Goal: Communication & Community: Share content

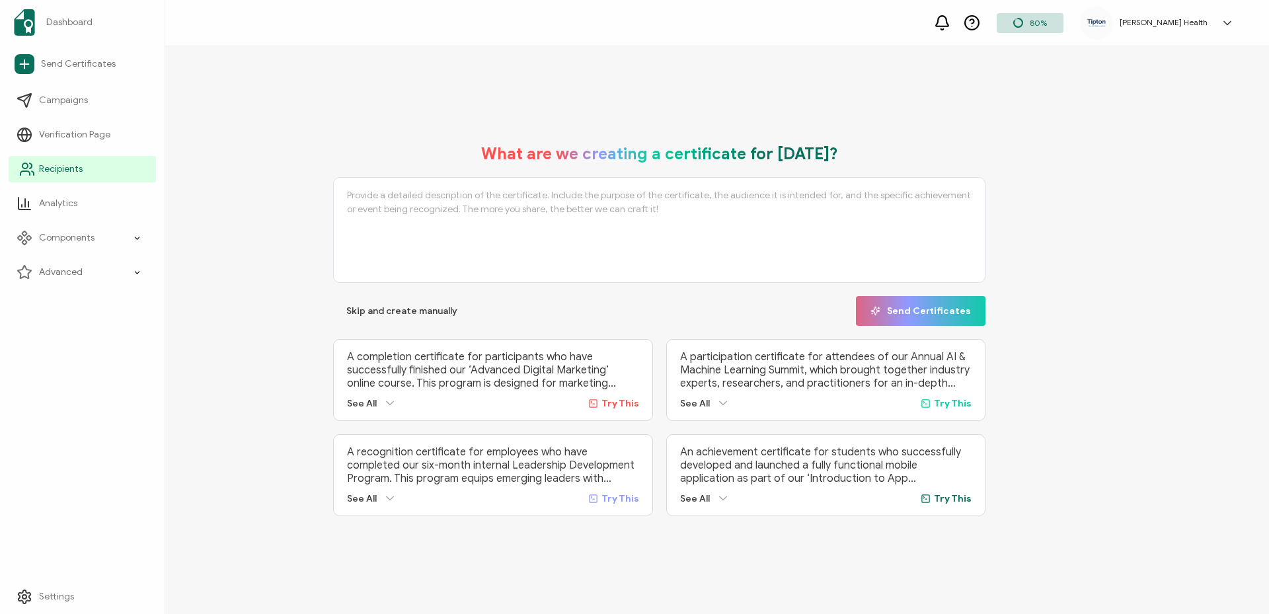
click at [63, 171] on span "Recipients" at bounding box center [61, 169] width 44 height 13
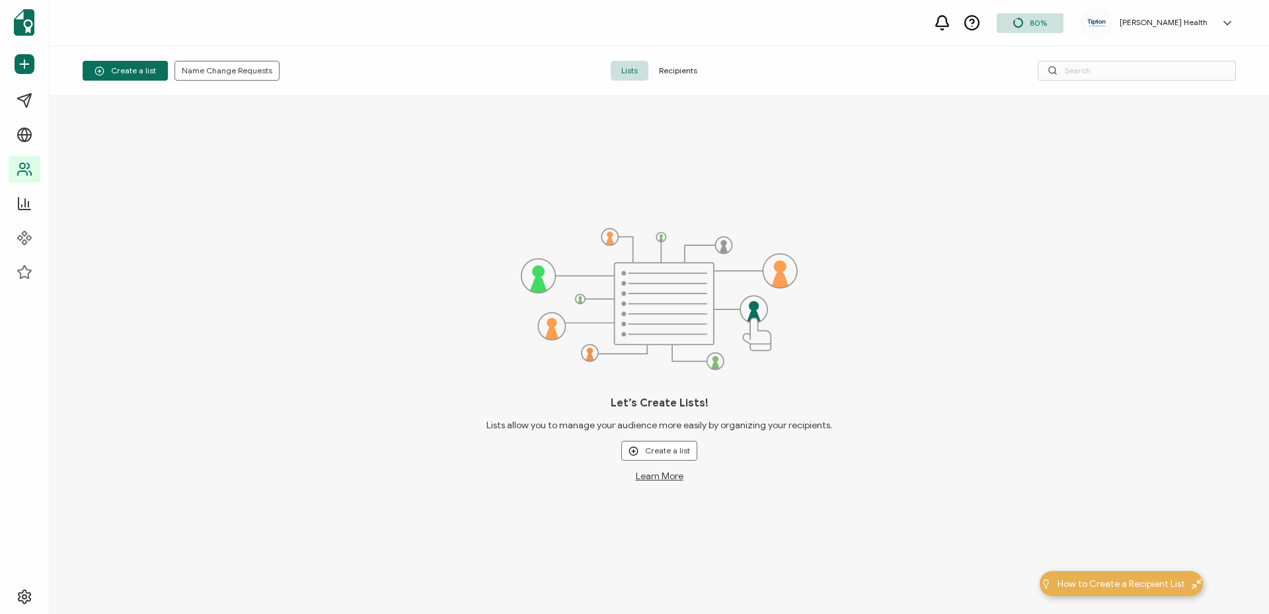
click at [677, 70] on span "Recipients" at bounding box center [679, 71] width 60 height 20
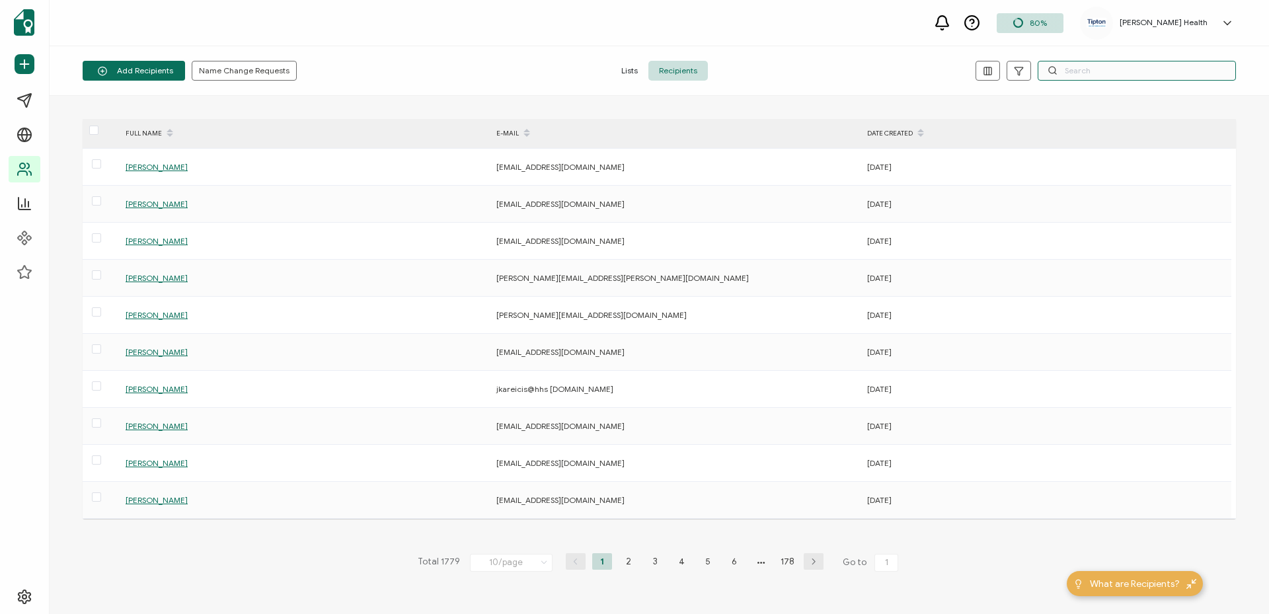
click at [1080, 73] on input "text" at bounding box center [1137, 71] width 198 height 20
paste input "[EMAIL_ADDRESS][DOMAIN_NAME]"
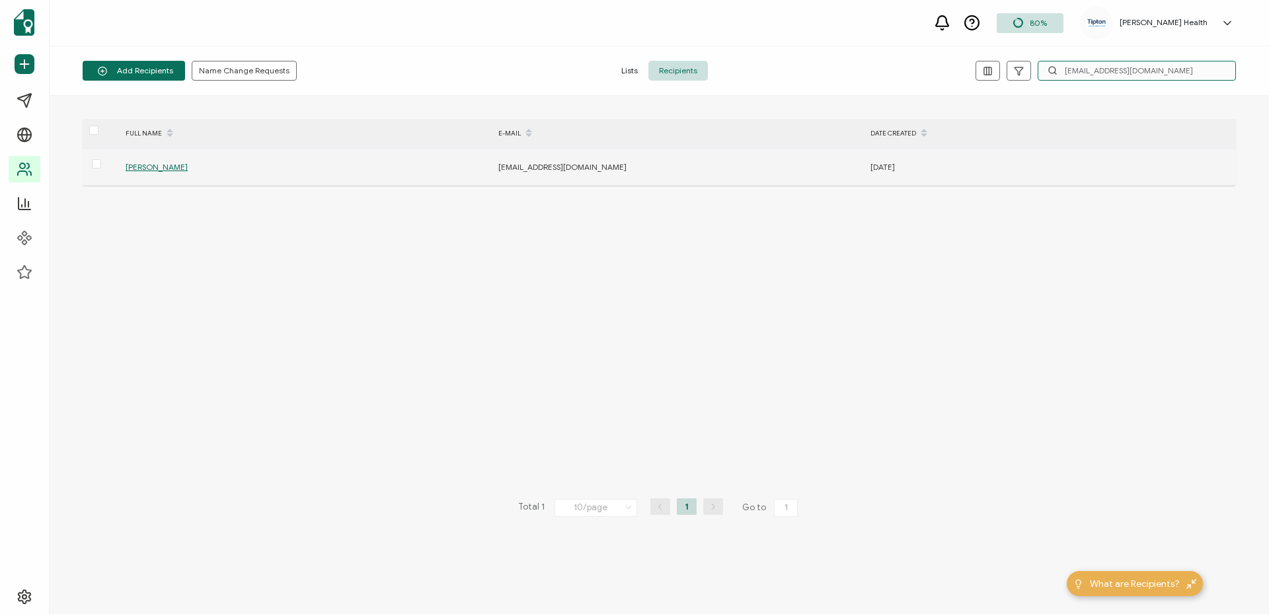
type input "[EMAIL_ADDRESS][DOMAIN_NAME]"
click at [153, 170] on span "[PERSON_NAME]" at bounding box center [157, 167] width 62 height 10
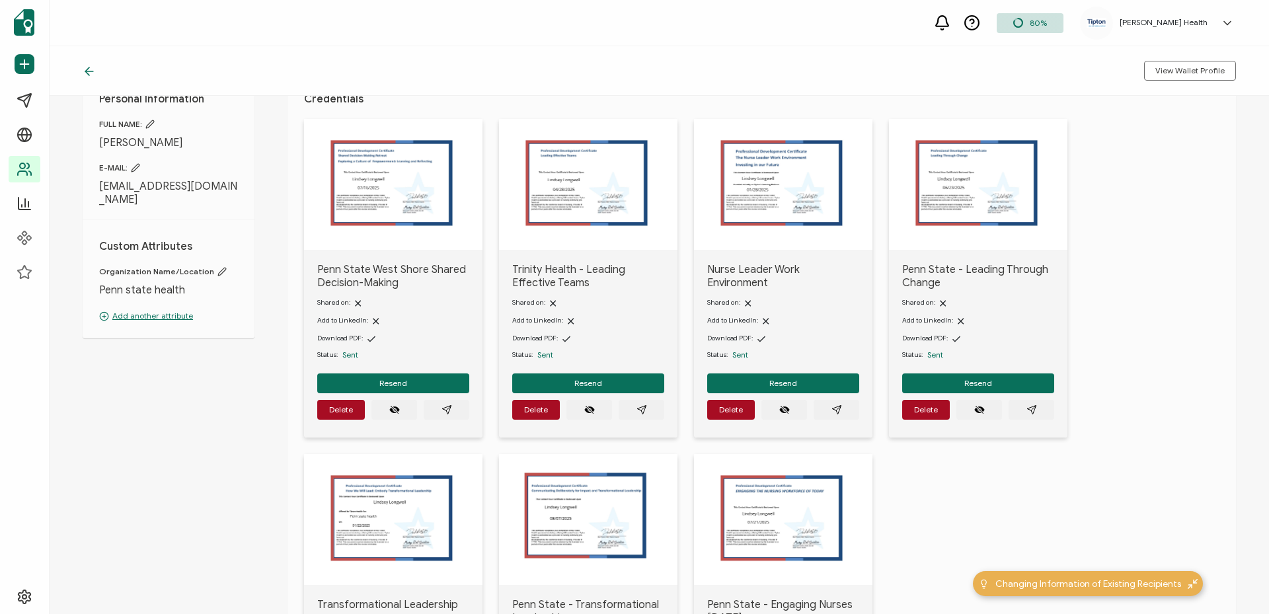
scroll to position [132, 0]
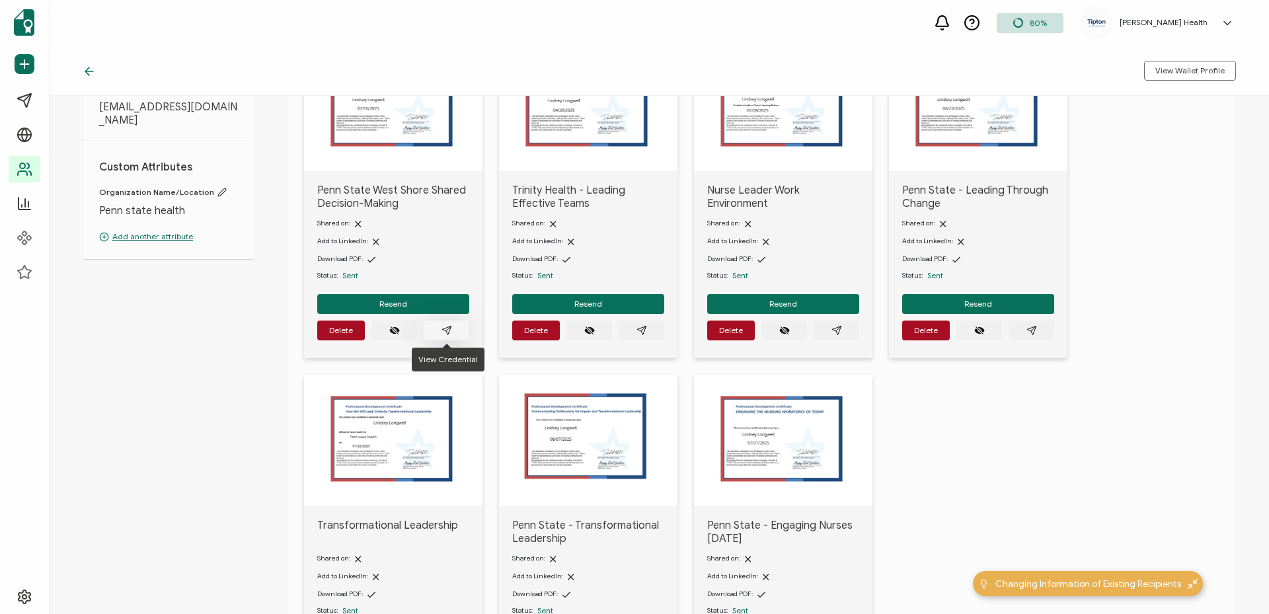
click at [450, 333] on icon "paper plane outline" at bounding box center [447, 330] width 11 height 11
click at [647, 333] on button "button" at bounding box center [642, 331] width 46 height 20
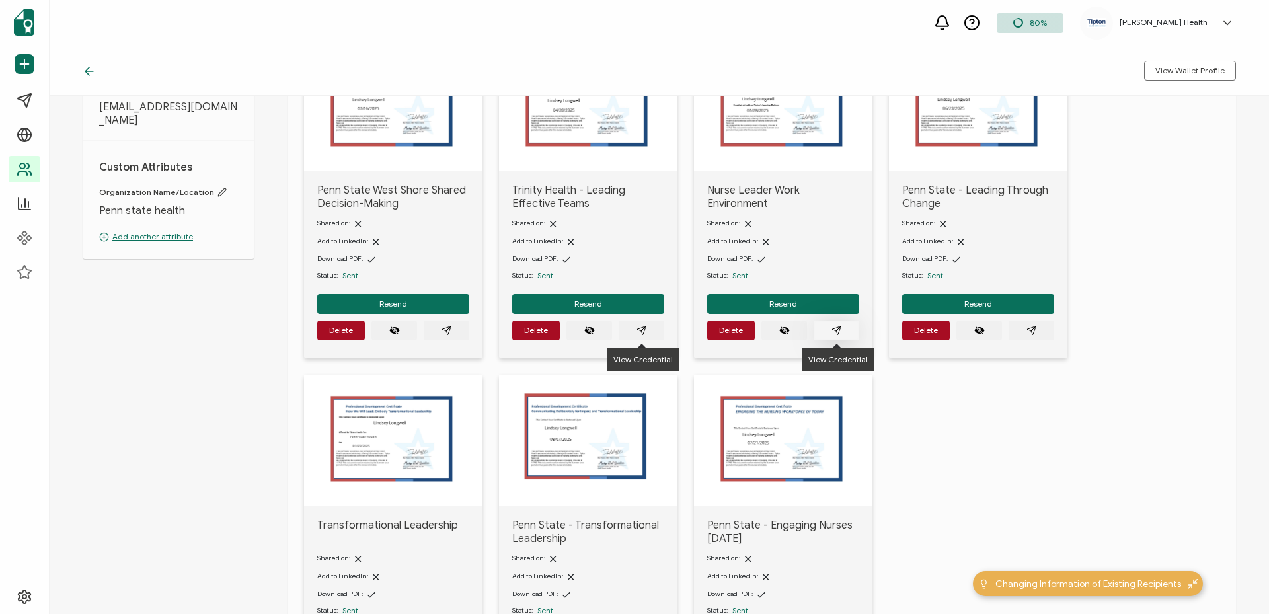
click at [836, 329] on icon "paper plane outline" at bounding box center [837, 330] width 11 height 11
click at [1033, 331] on icon "paper plane outline" at bounding box center [1032, 330] width 11 height 11
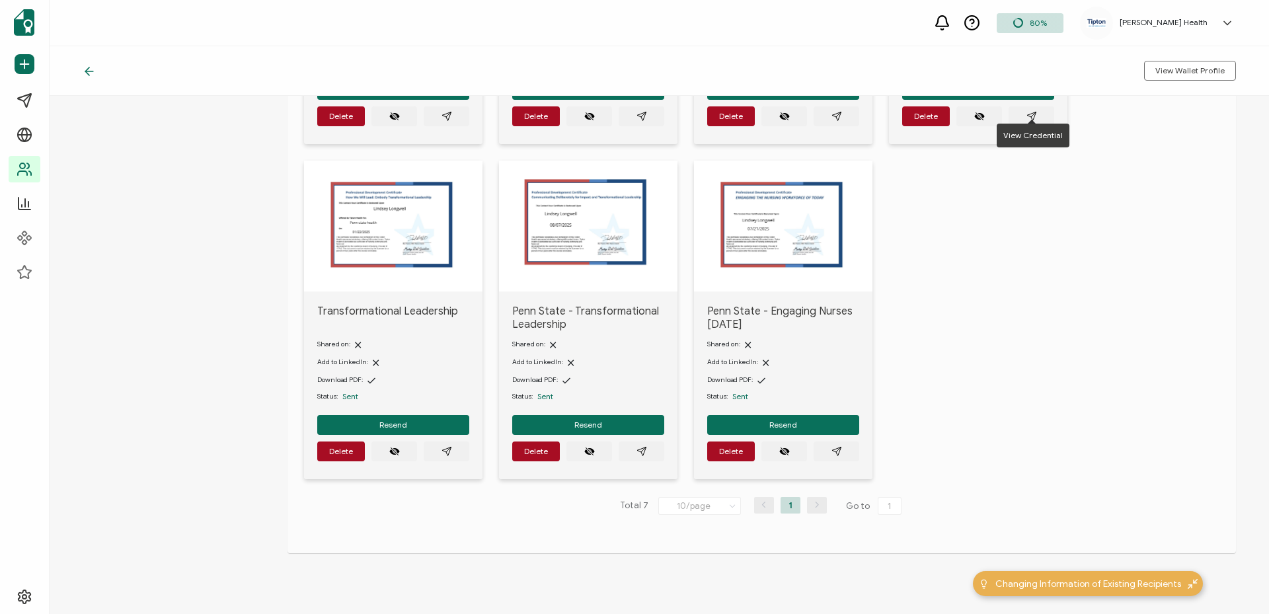
scroll to position [368, 0]
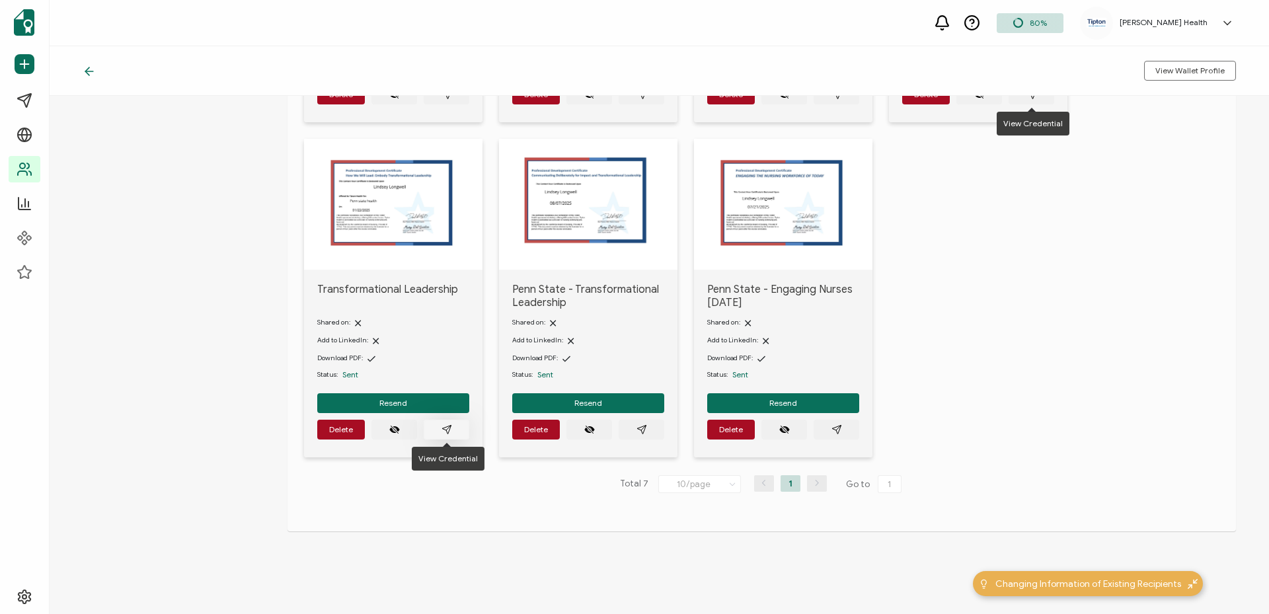
click at [455, 426] on button "button" at bounding box center [447, 430] width 46 height 20
click at [649, 433] on button "button" at bounding box center [642, 430] width 46 height 20
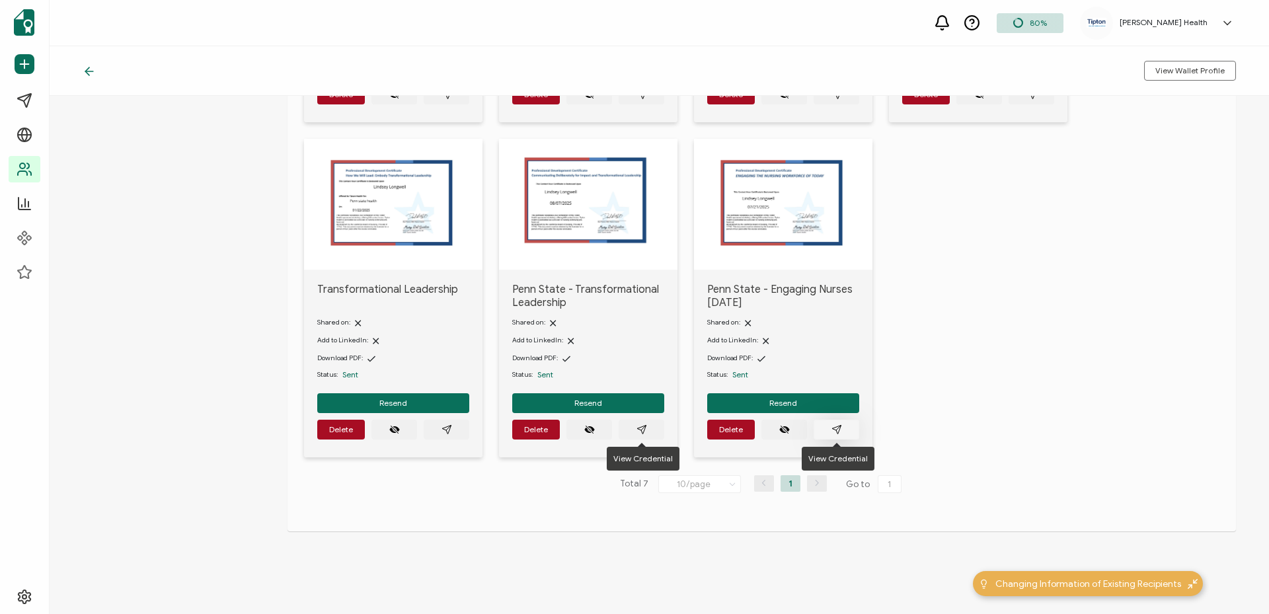
click at [832, 426] on icon "paper plane outline" at bounding box center [837, 429] width 11 height 11
click at [1116, 317] on div "Penn State West Shore Shared Decision-Making Shared on: Add to LinkedIn: Downlo…" at bounding box center [770, 139] width 932 height 670
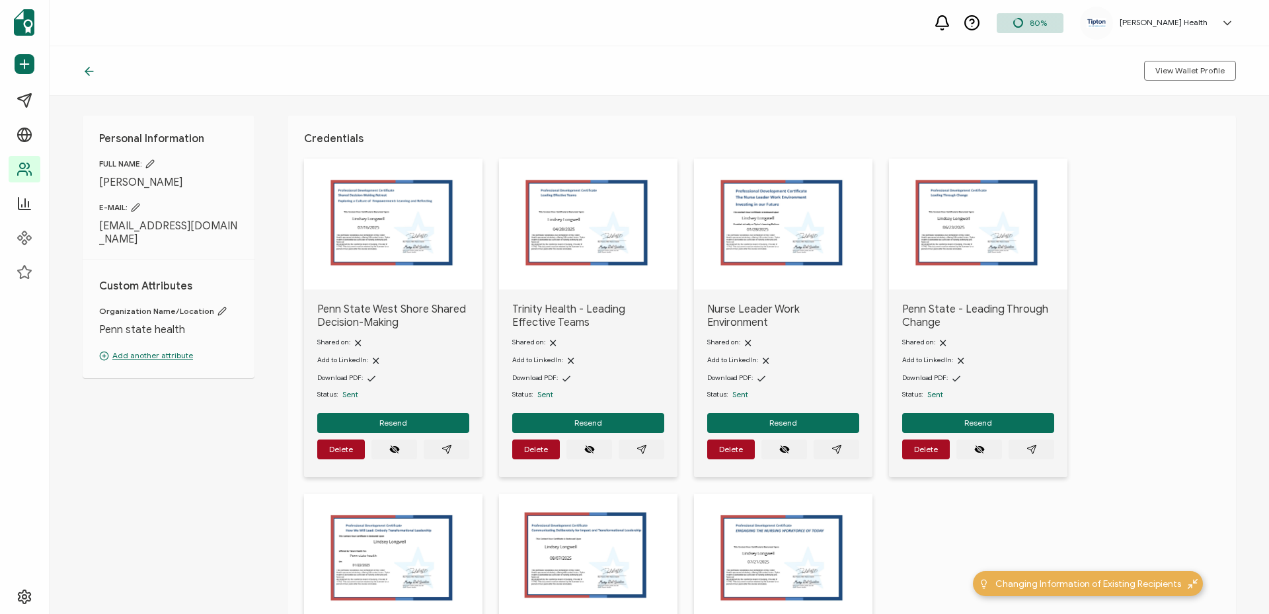
scroll to position [0, 0]
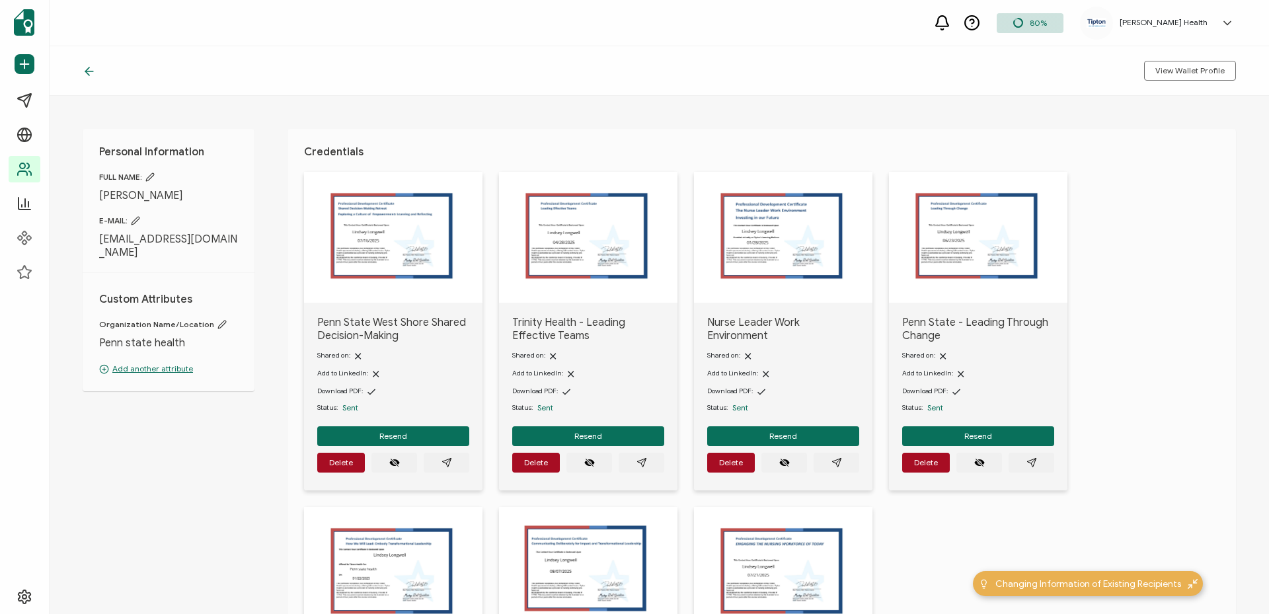
click at [1231, 20] on icon at bounding box center [1227, 23] width 13 height 13
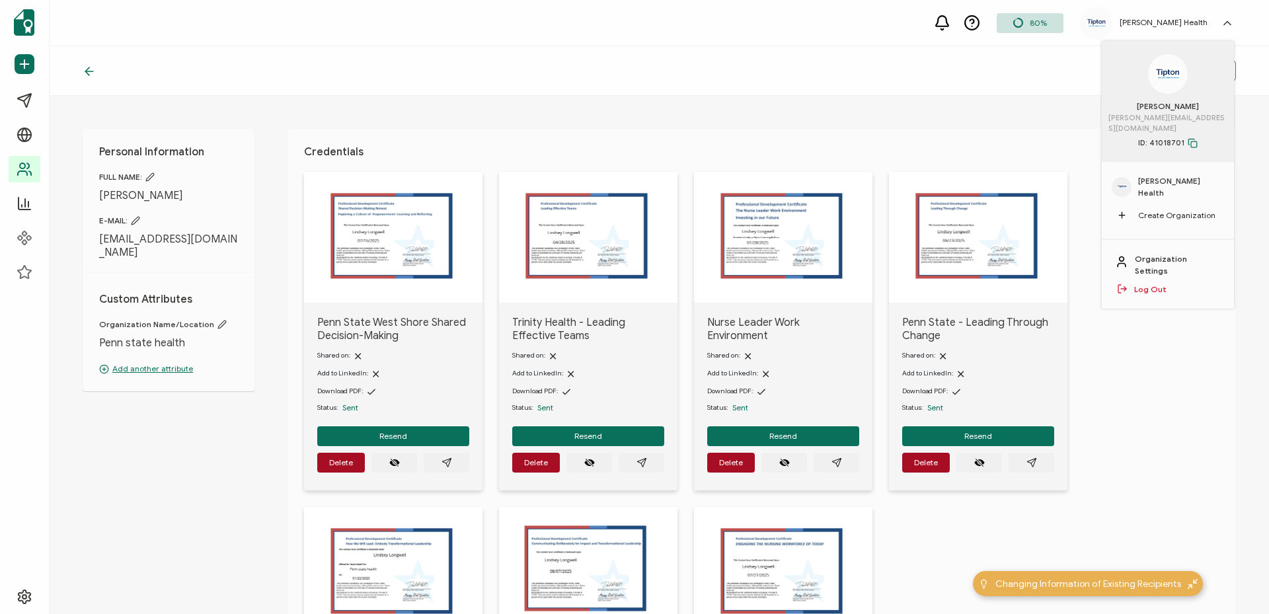
click at [1155, 284] on link "Log Out" at bounding box center [1151, 290] width 32 height 12
